Goal: Task Accomplishment & Management: Use online tool/utility

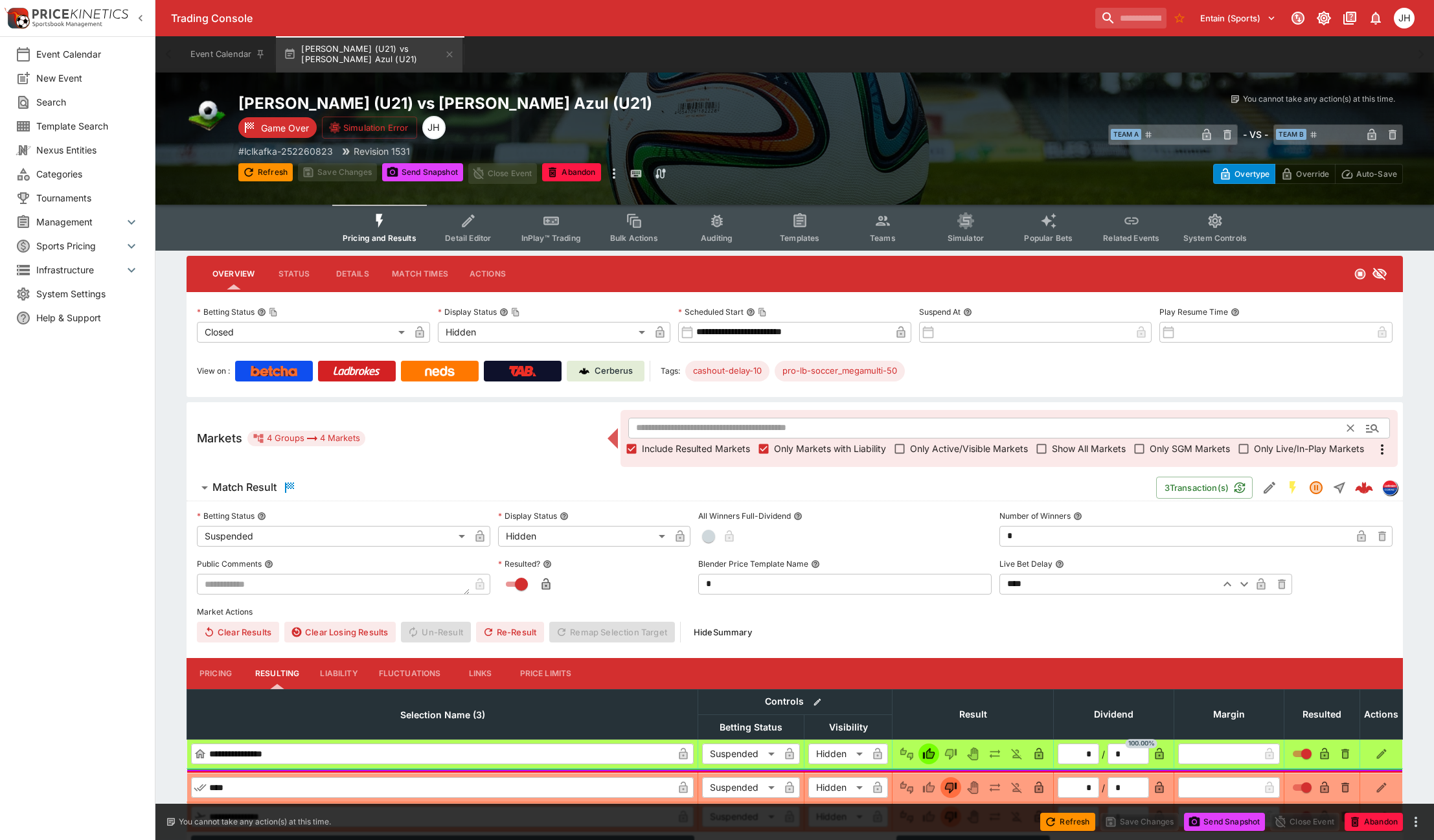
click at [653, 425] on input "text" at bounding box center [987, 427] width 719 height 21
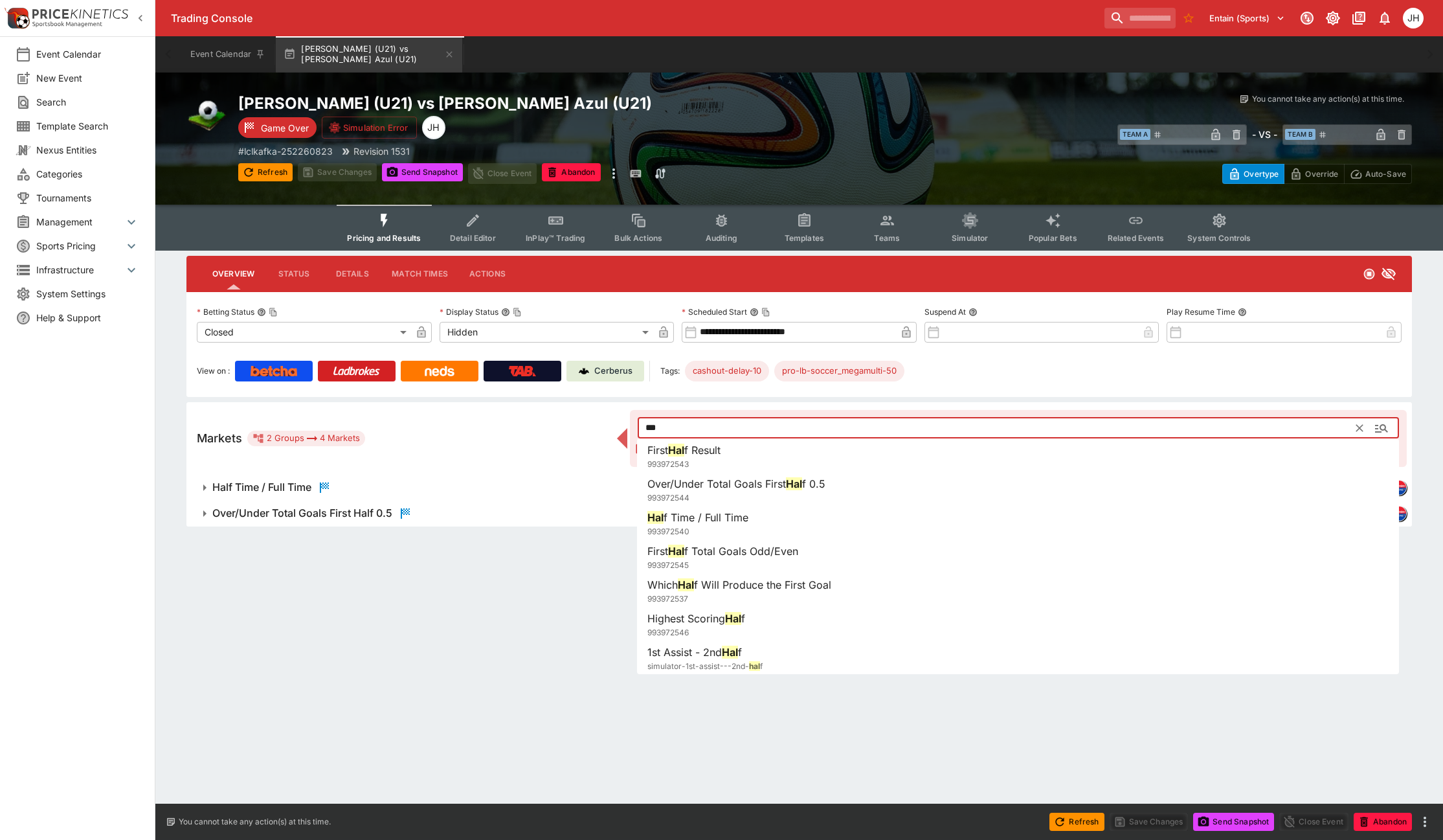
click at [668, 535] on span "993972540" at bounding box center [668, 531] width 42 height 10
type input "**********"
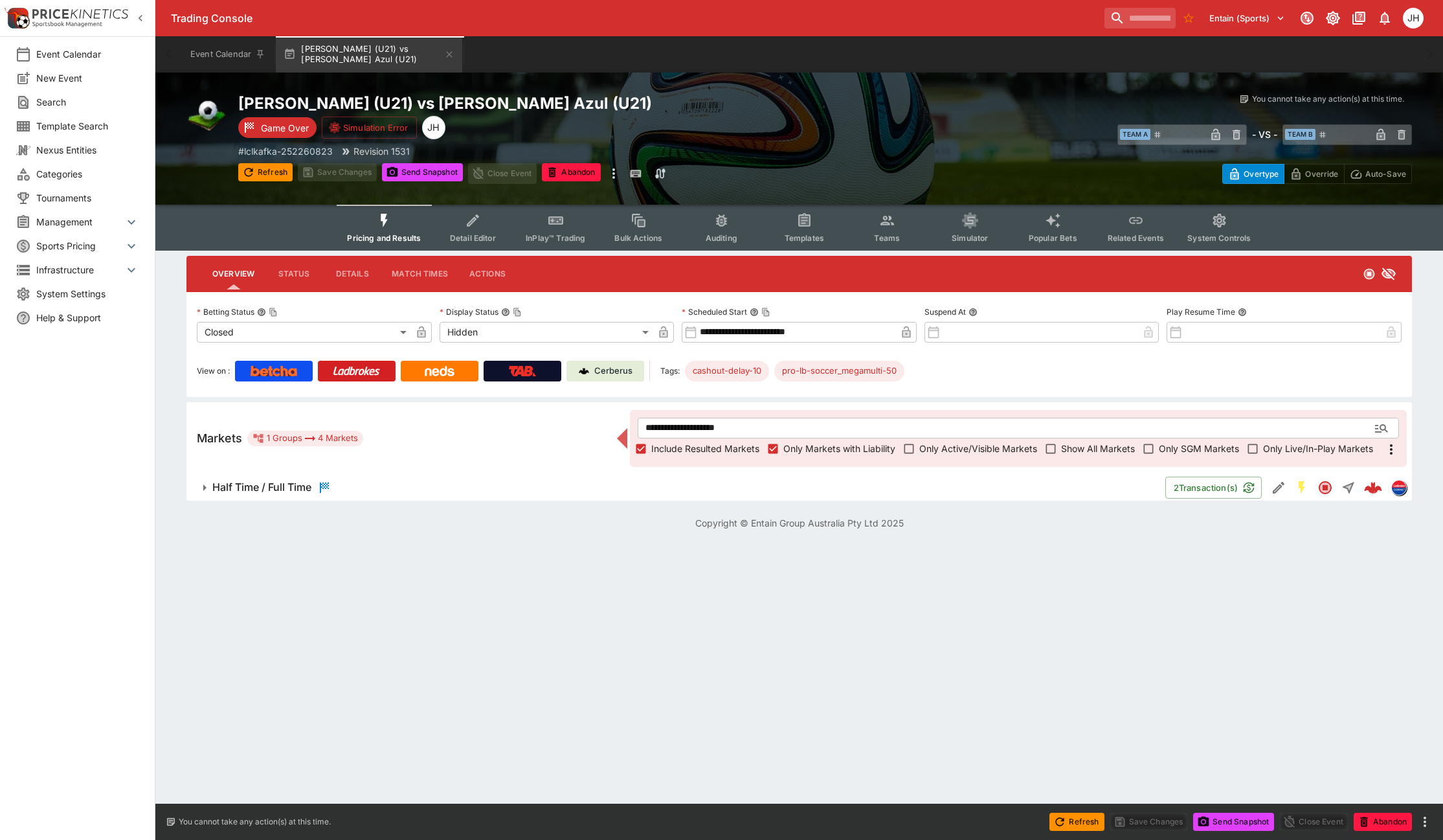
click at [381, 484] on span "Half Time / Full Time" at bounding box center [684, 488] width 943 height 16
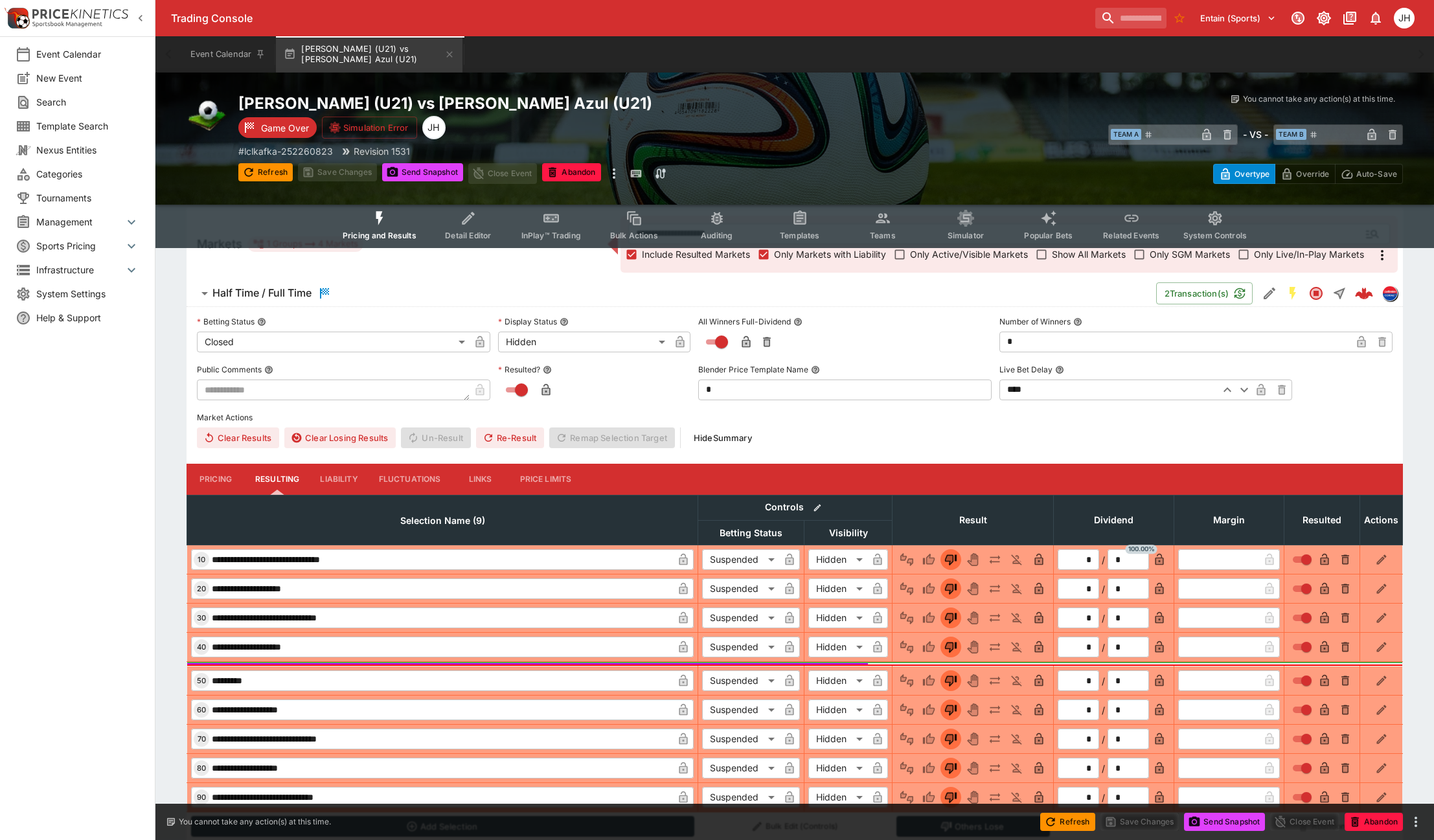
scroll to position [240, 0]
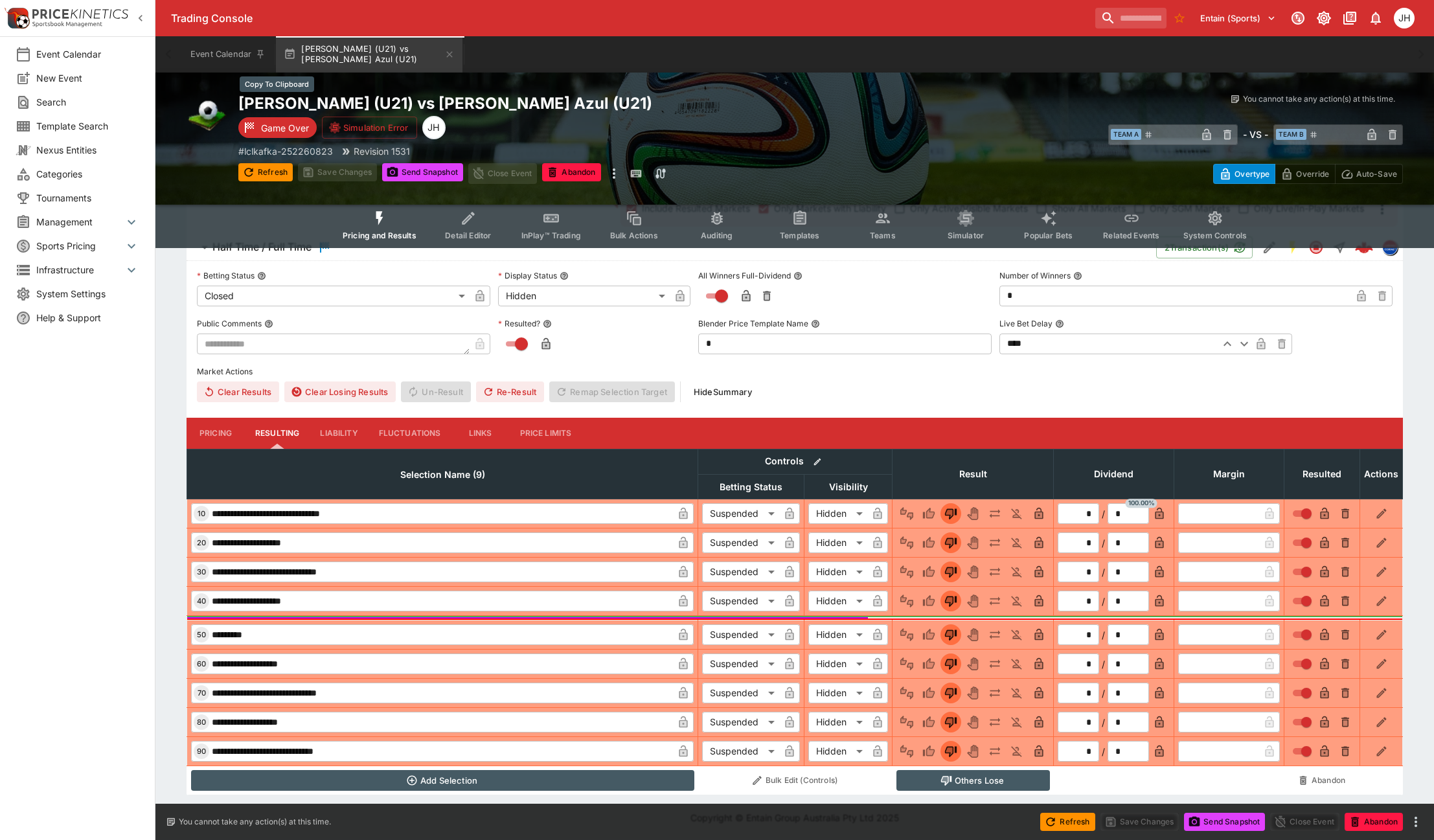
click at [391, 97] on h2 "CF Pachuca (U21) vs Cruz Azul (U21)" at bounding box center [530, 103] width 582 height 20
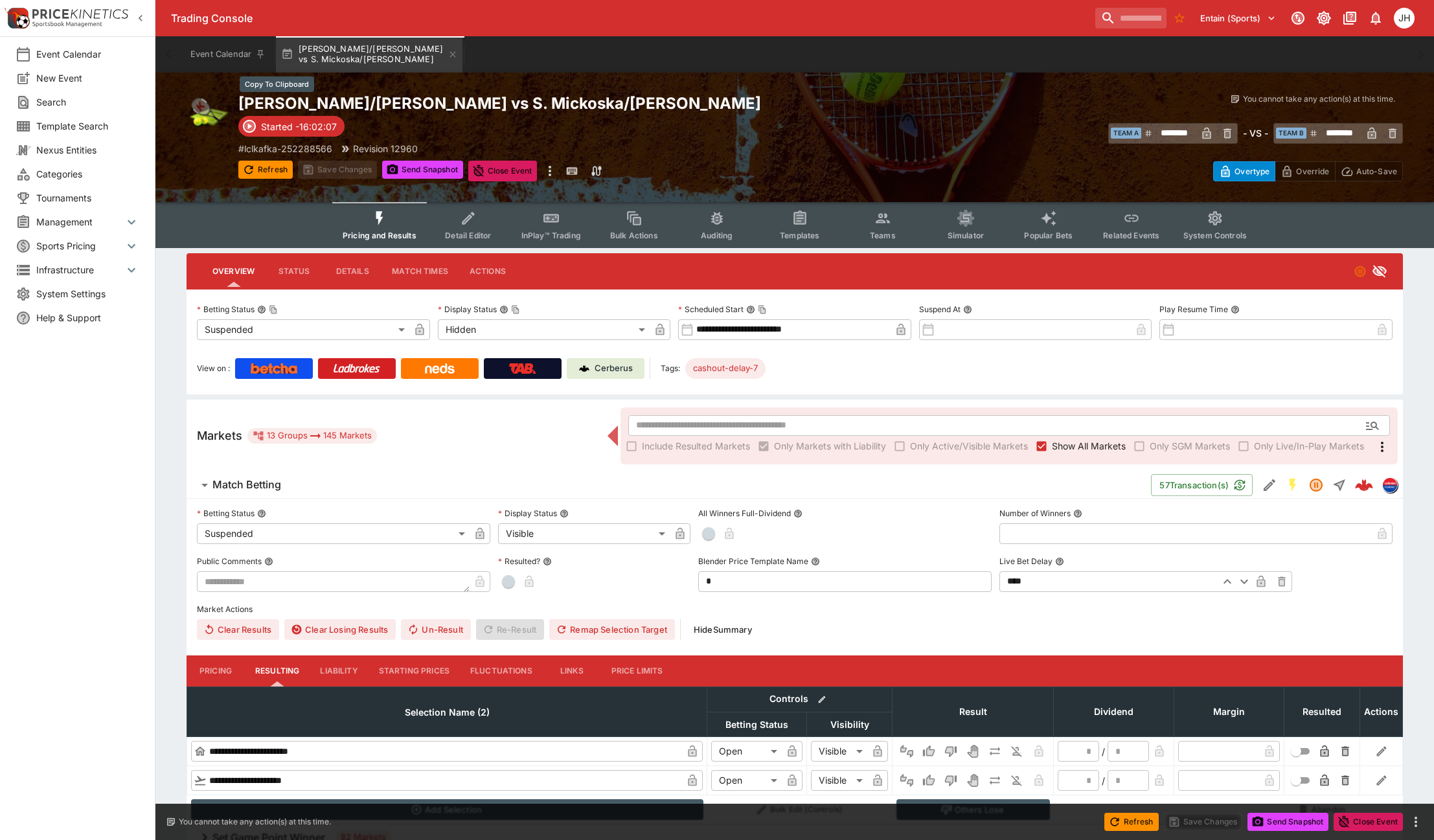
click at [609, 99] on h2 "[PERSON_NAME]/[PERSON_NAME] vs S. Mickoska/[PERSON_NAME]" at bounding box center [530, 103] width 582 height 20
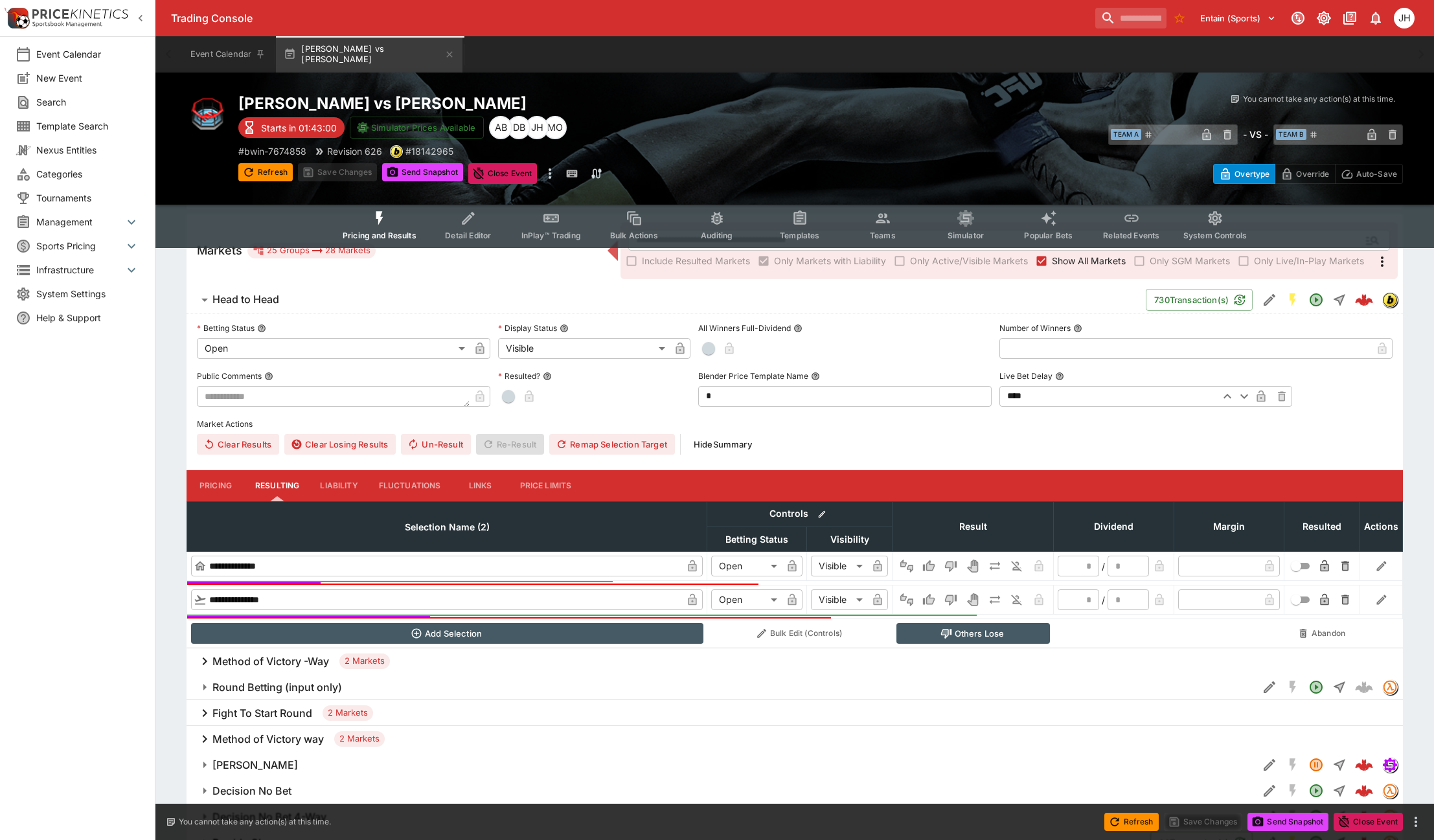
scroll to position [195, 0]
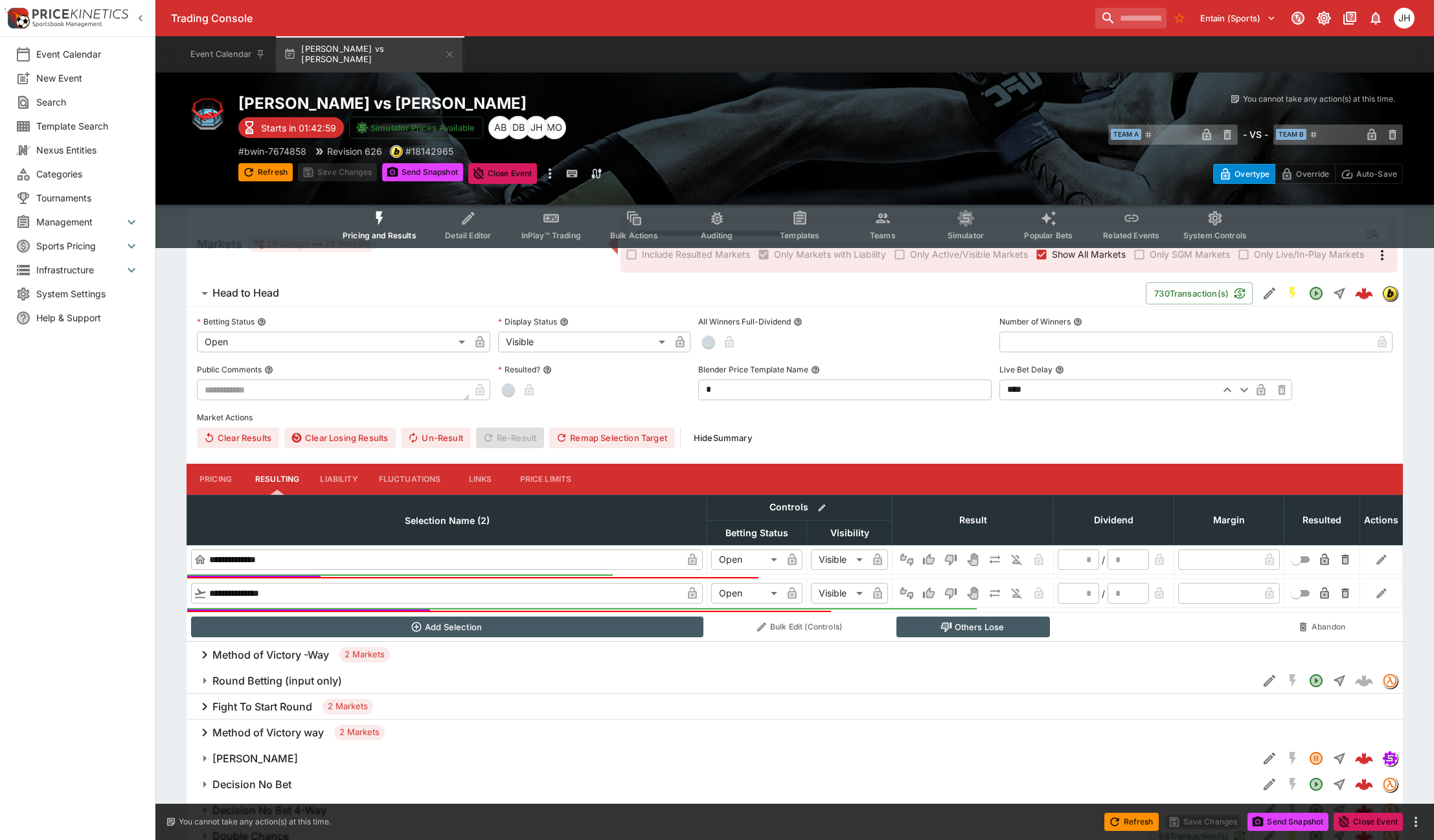
click at [283, 655] on h6 "Method of Victory -Way" at bounding box center [271, 655] width 116 height 13
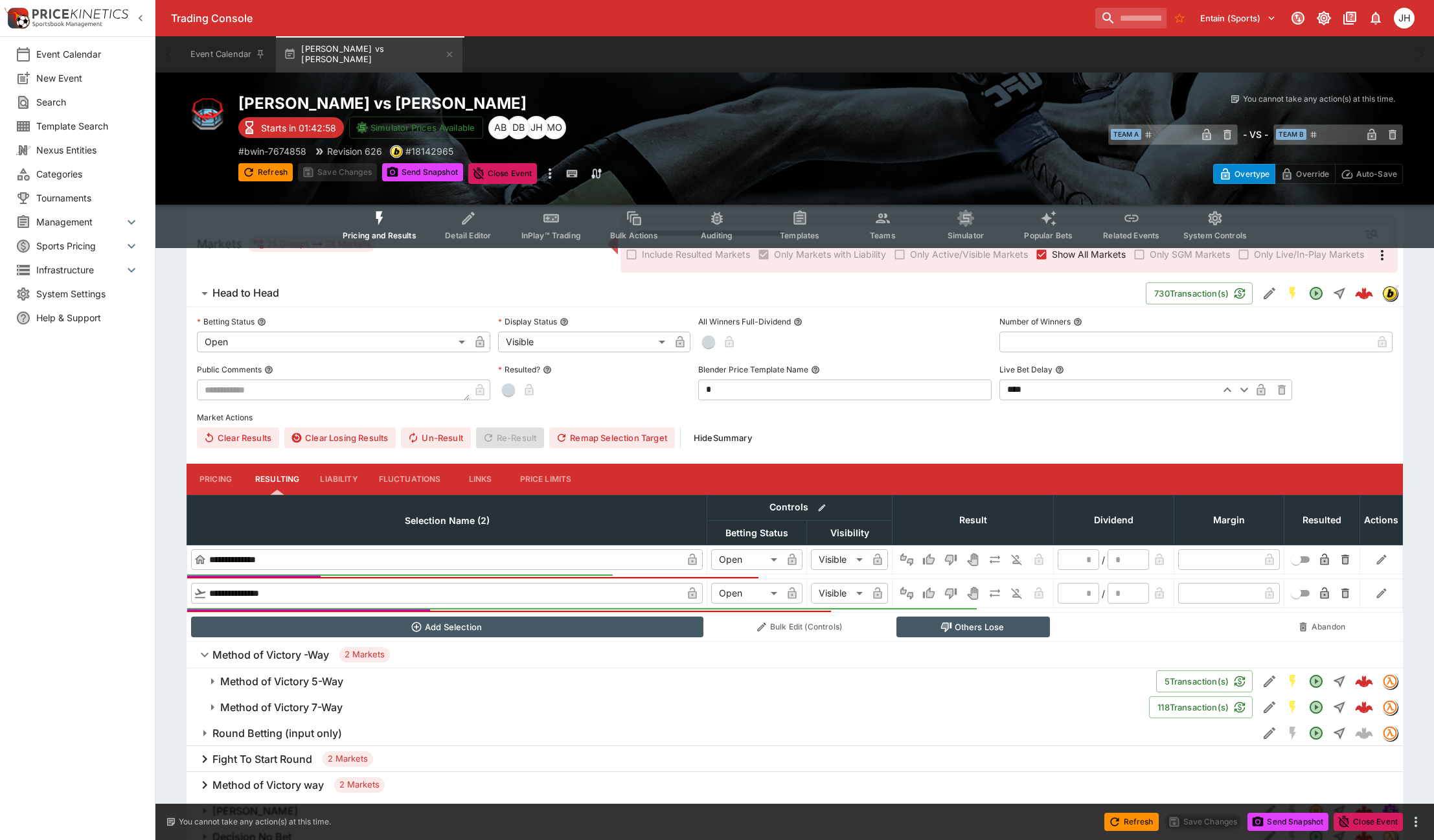
click at [284, 709] on h6 "Method of Victory 7-Way" at bounding box center [281, 707] width 122 height 13
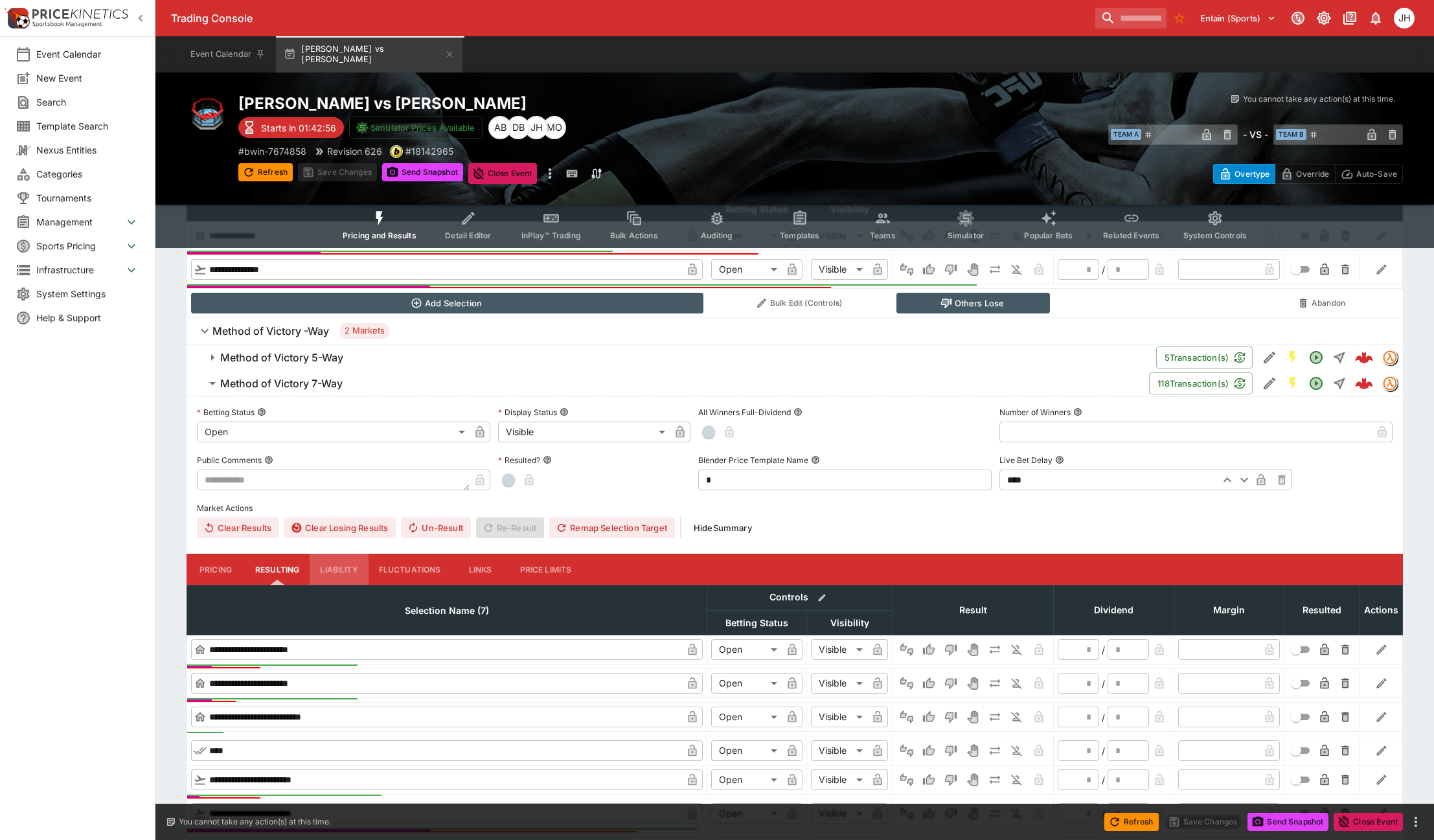
click at [337, 560] on button "Liability" at bounding box center [339, 569] width 58 height 31
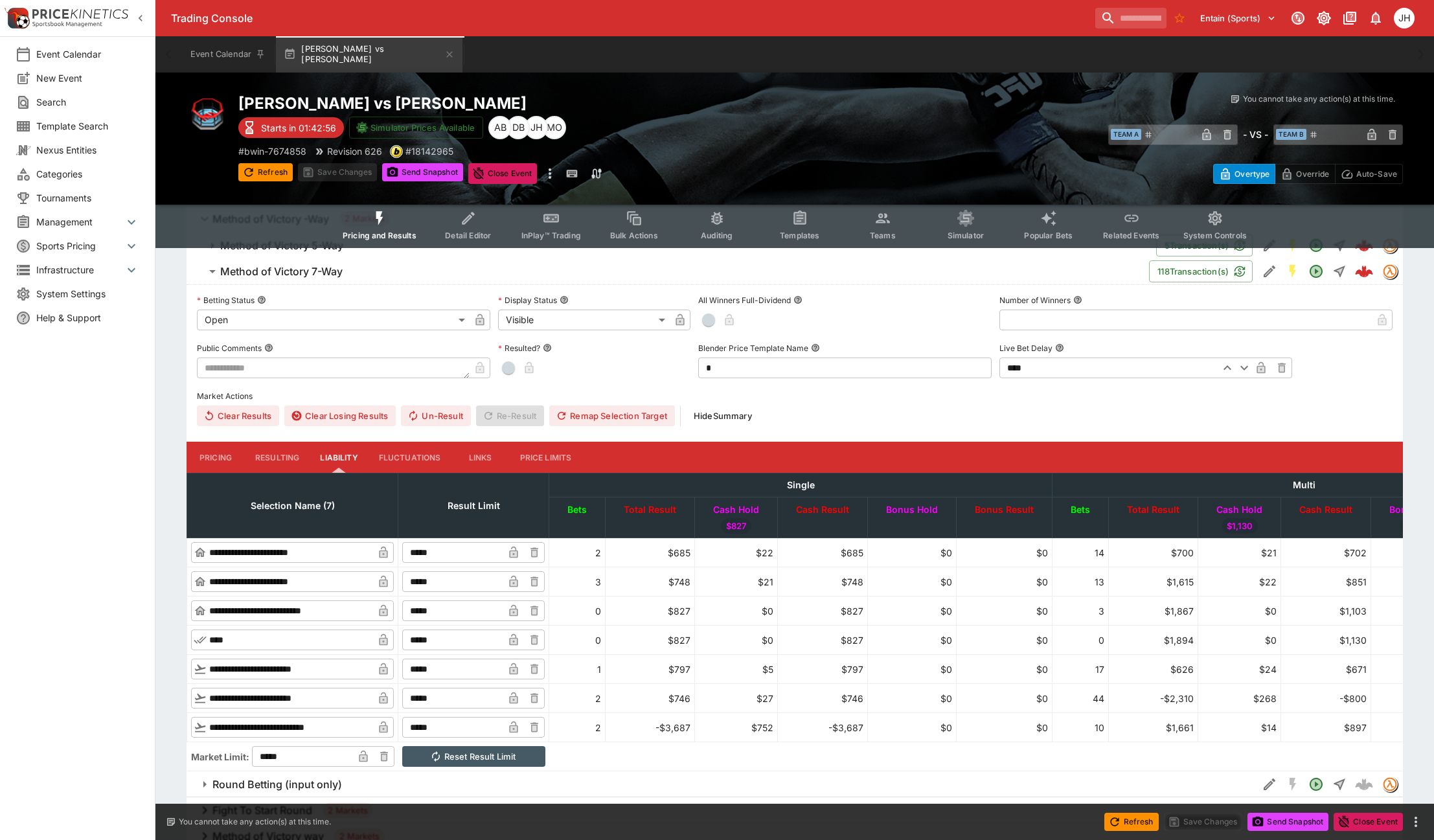
scroll to position [777, 0]
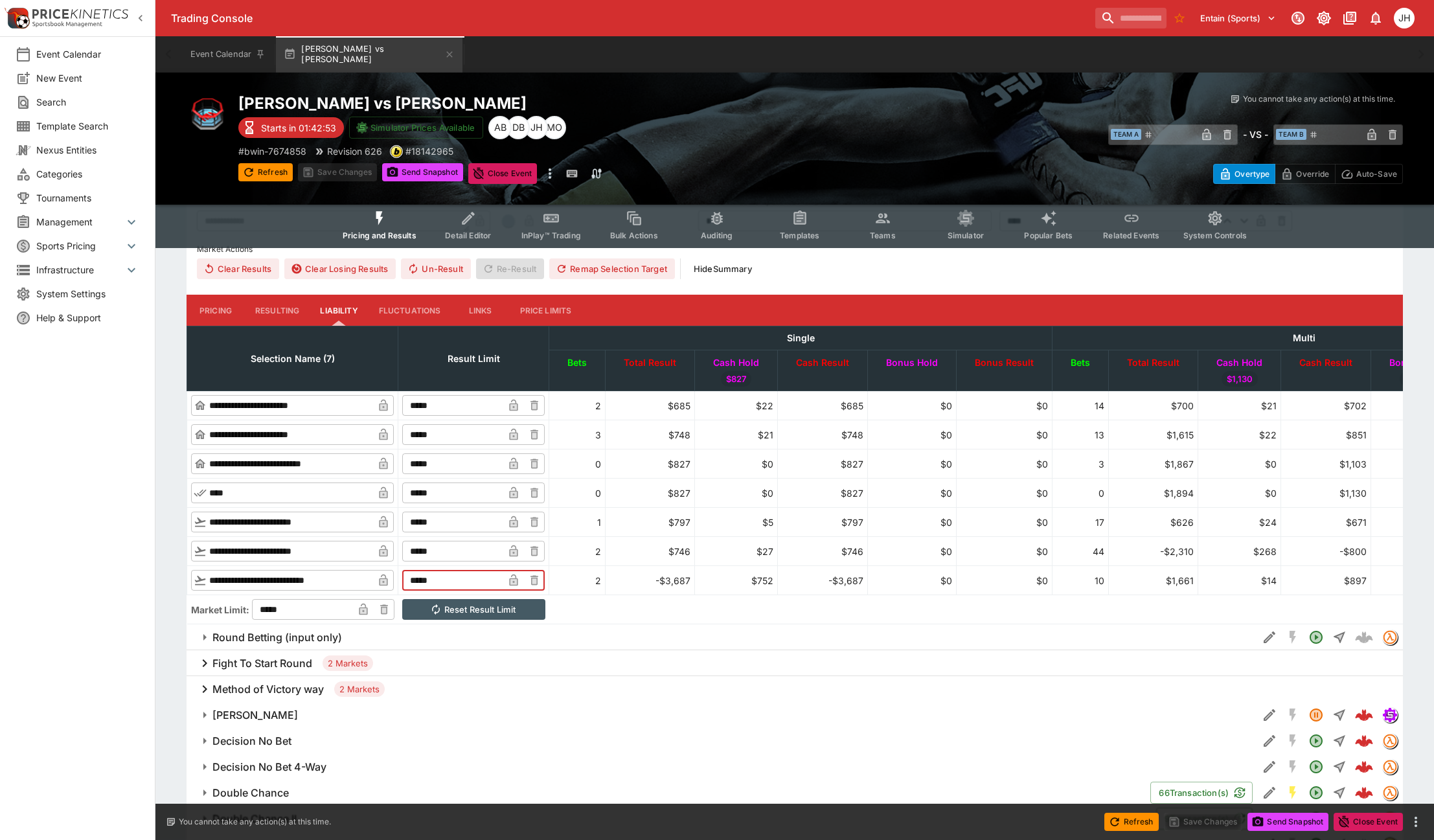
click at [447, 582] on input "*****" at bounding box center [452, 579] width 101 height 21
type input "*****"
click at [332, 178] on button "Save Changes" at bounding box center [337, 173] width 79 height 18
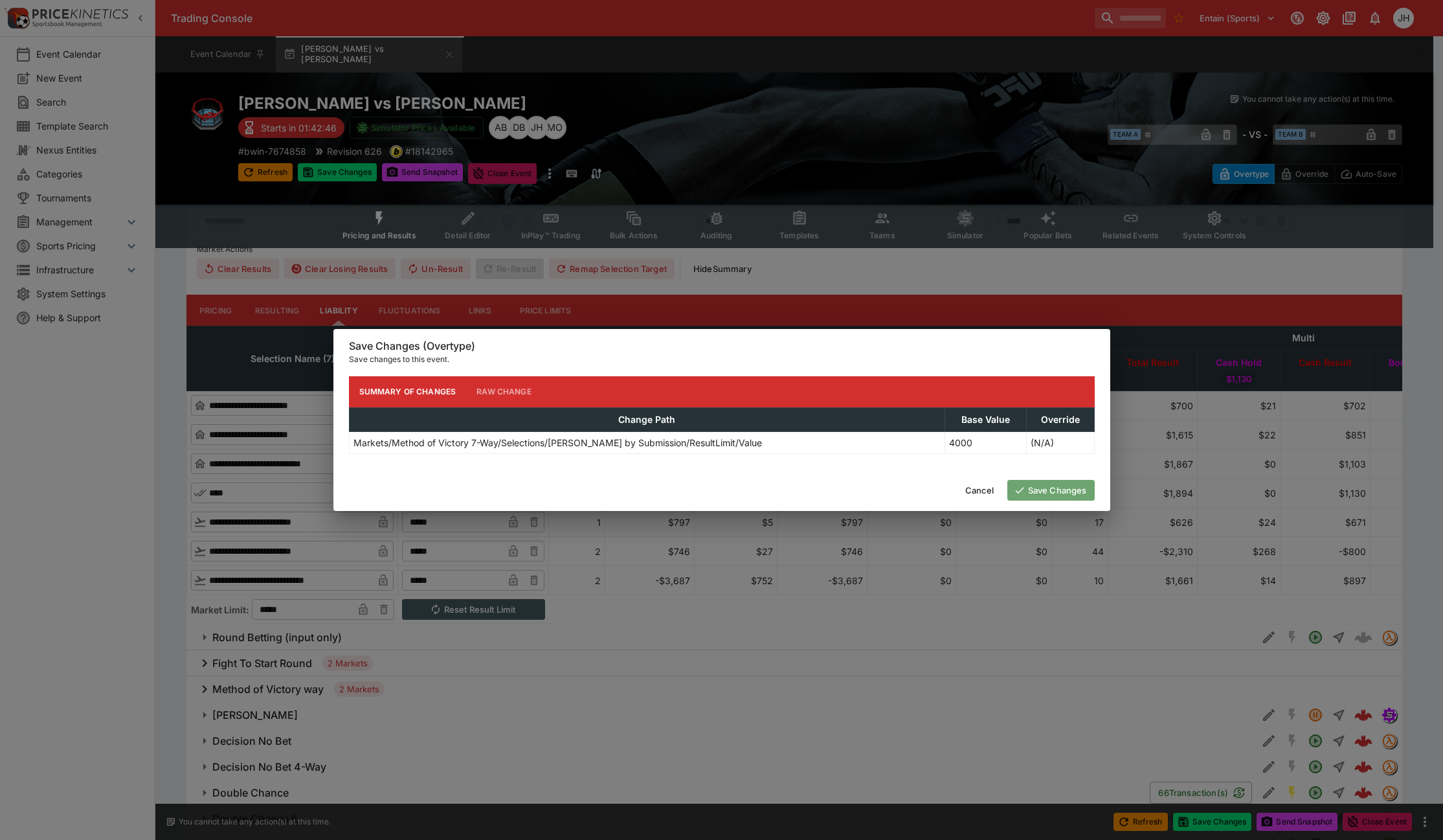
click at [1025, 496] on button "Save Changes" at bounding box center [1051, 490] width 87 height 21
